Goal: Task Accomplishment & Management: Use online tool/utility

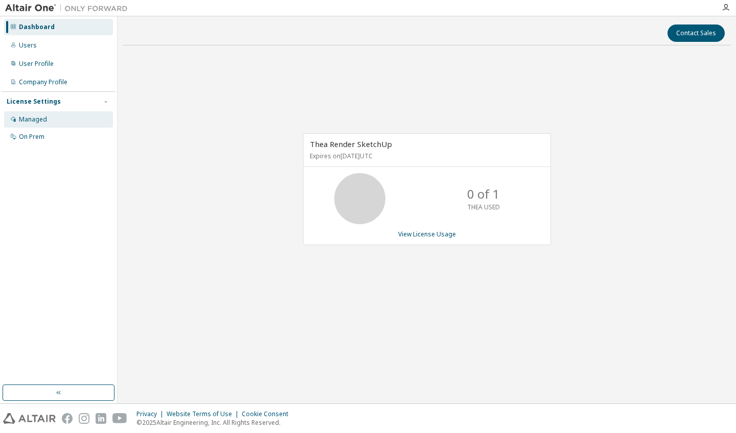
click at [49, 119] on div "Managed" at bounding box center [58, 119] width 109 height 16
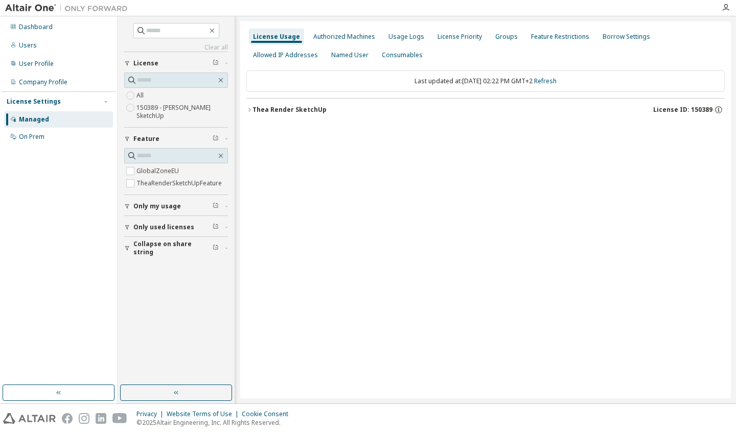
click at [251, 112] on icon "button" at bounding box center [249, 110] width 6 height 6
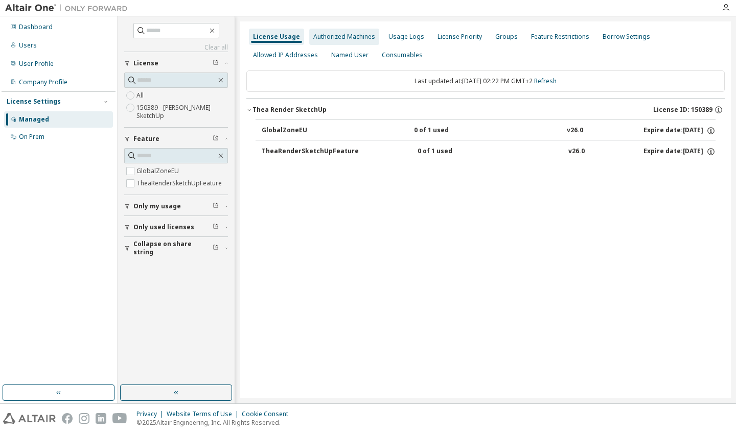
click at [342, 31] on div "Authorized Machines" at bounding box center [344, 37] width 70 height 16
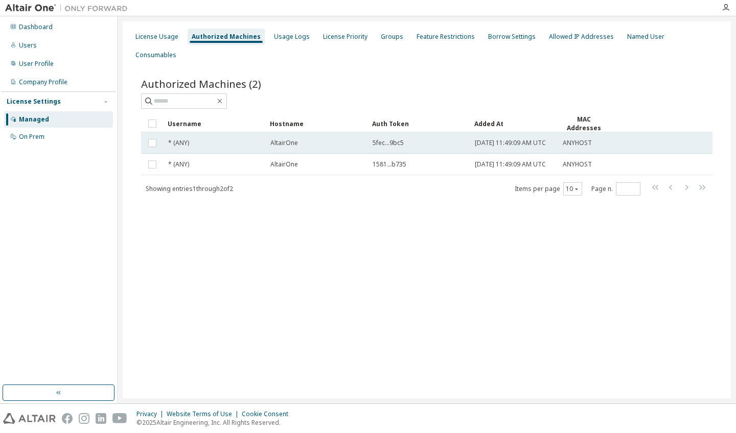
click at [380, 139] on span "5fec...9bc5" at bounding box center [387, 143] width 31 height 8
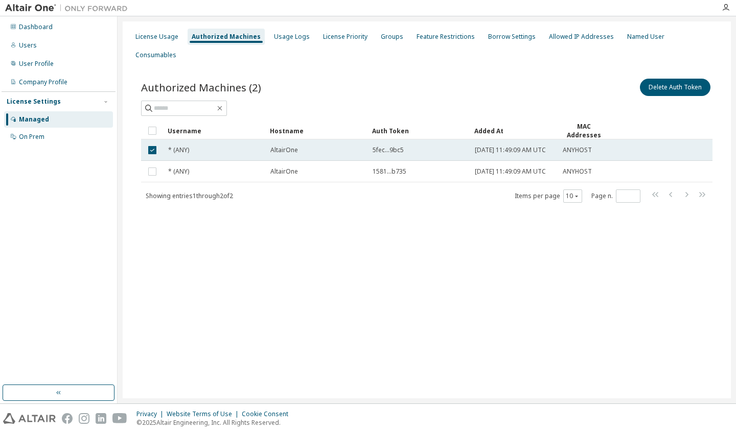
click at [379, 139] on td "5fec...9bc5" at bounding box center [419, 149] width 102 height 21
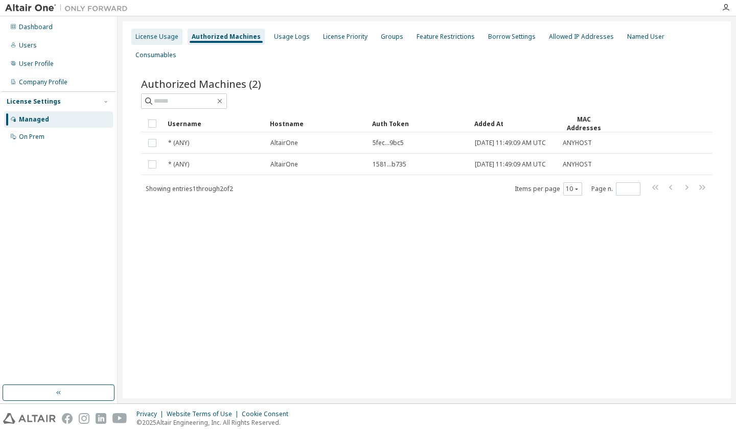
click at [154, 39] on div "License Usage" at bounding box center [156, 37] width 43 height 8
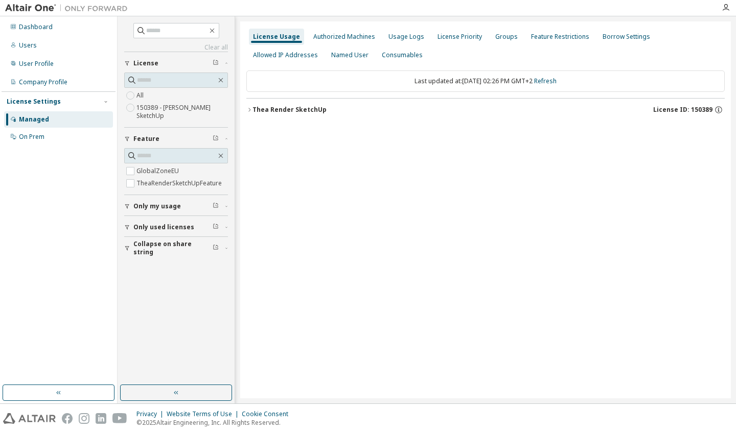
click at [156, 107] on label "150389 - Thea Render SketchUp" at bounding box center [181, 112] width 91 height 20
